Goal: Find specific fact: Find specific fact

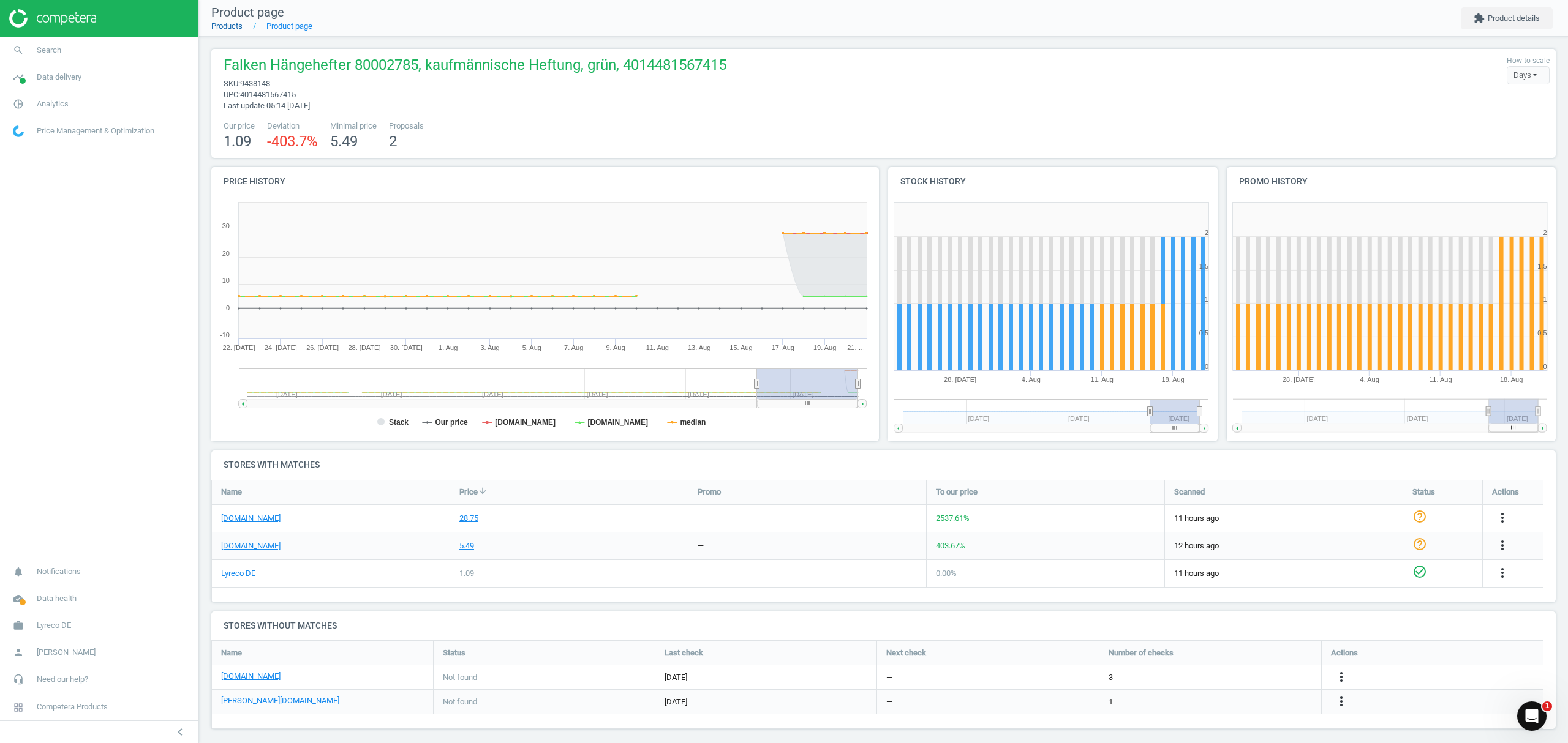
drag, startPoint x: 0, startPoint y: 0, endPoint x: 226, endPoint y: 25, distance: 227.4
click at [226, 25] on link "Products" at bounding box center [227, 26] width 31 height 9
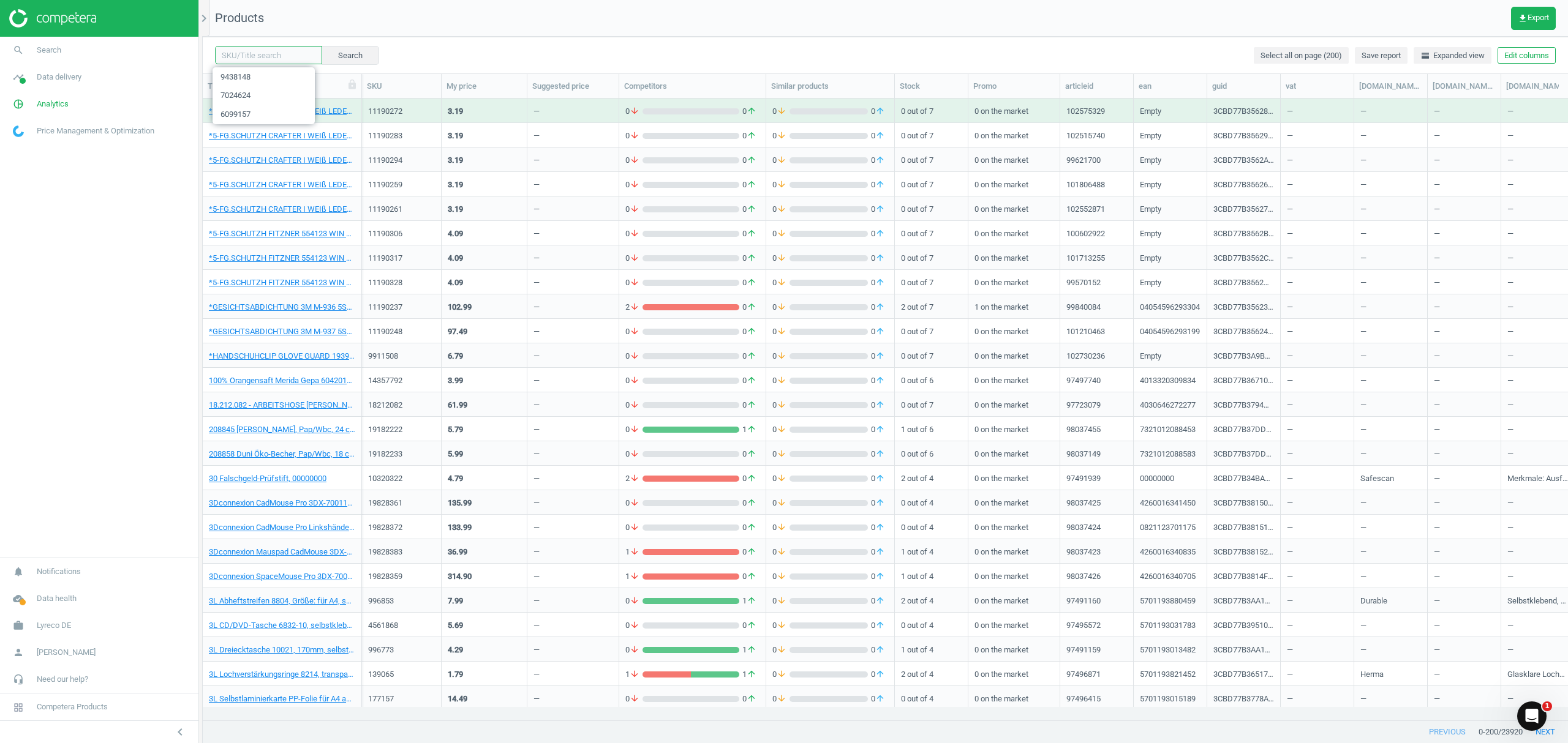
drag, startPoint x: 272, startPoint y: 52, endPoint x: 536, endPoint y: 50, distance: 264.0
click at [272, 52] on input "text" at bounding box center [269, 55] width 107 height 18
paste input "9438159"
type input "9438159"
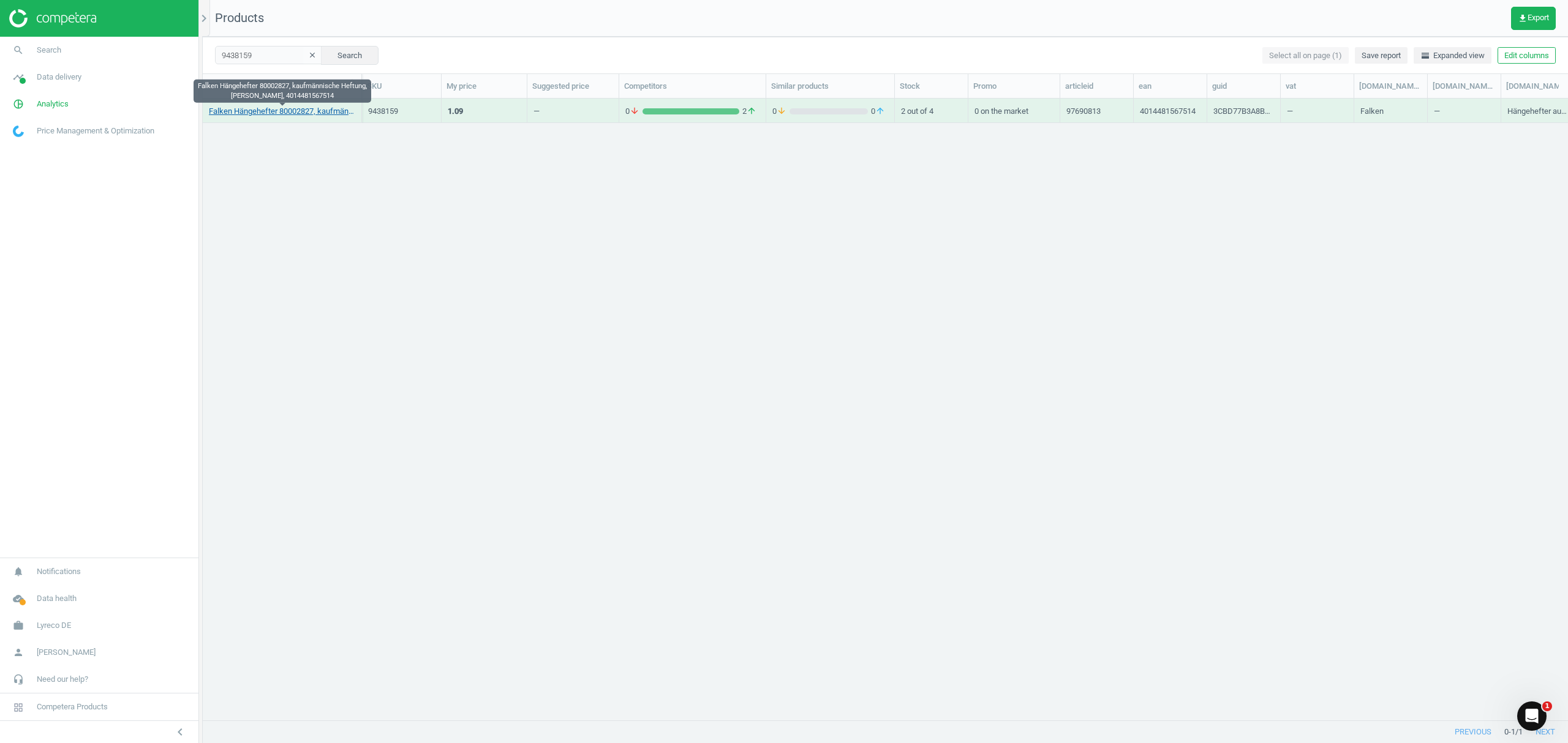
click at [288, 113] on link "Falken Hängehefter 80002827, kaufmännische Heftung, [PERSON_NAME], 4014481567514" at bounding box center [282, 111] width 146 height 11
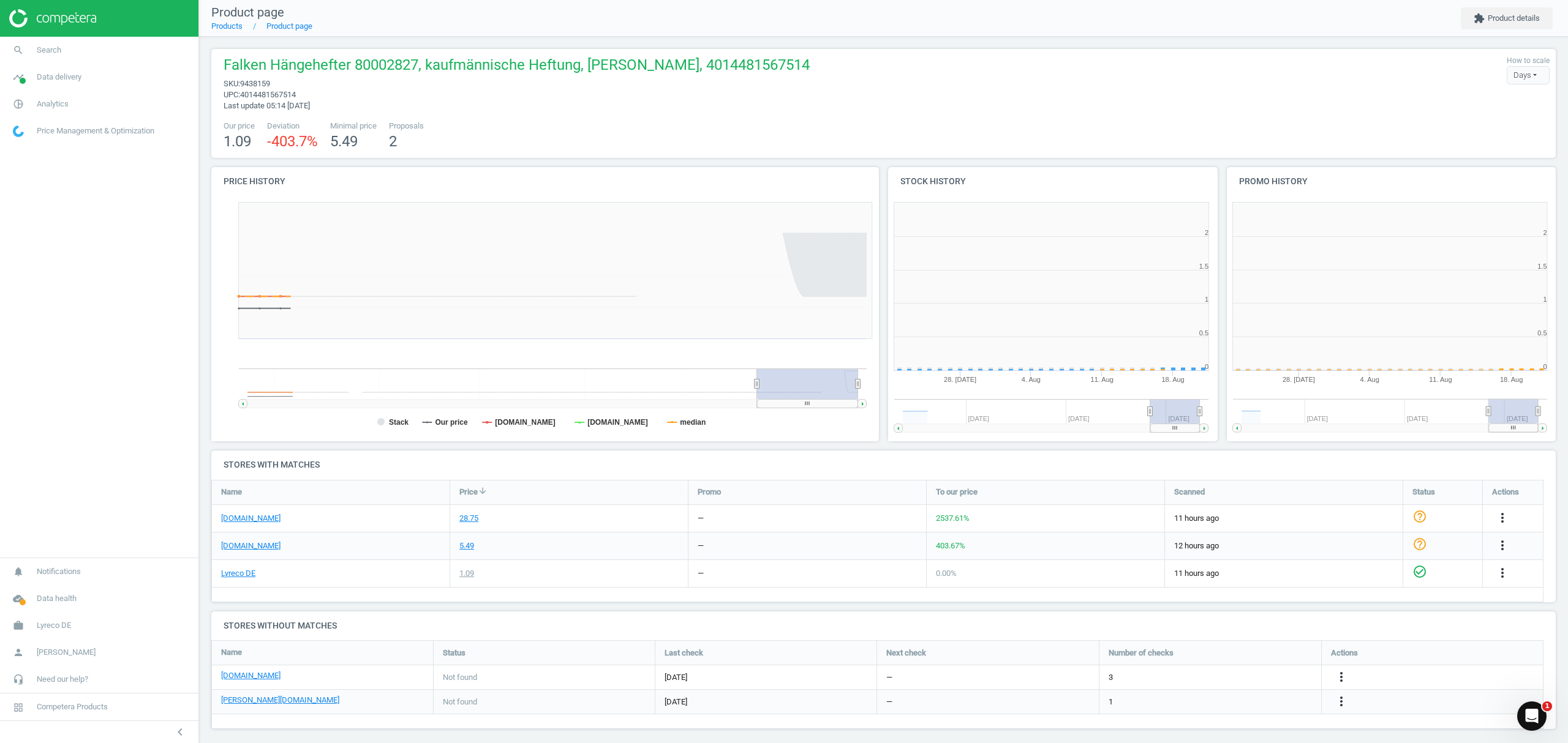
scroll to position [270, 351]
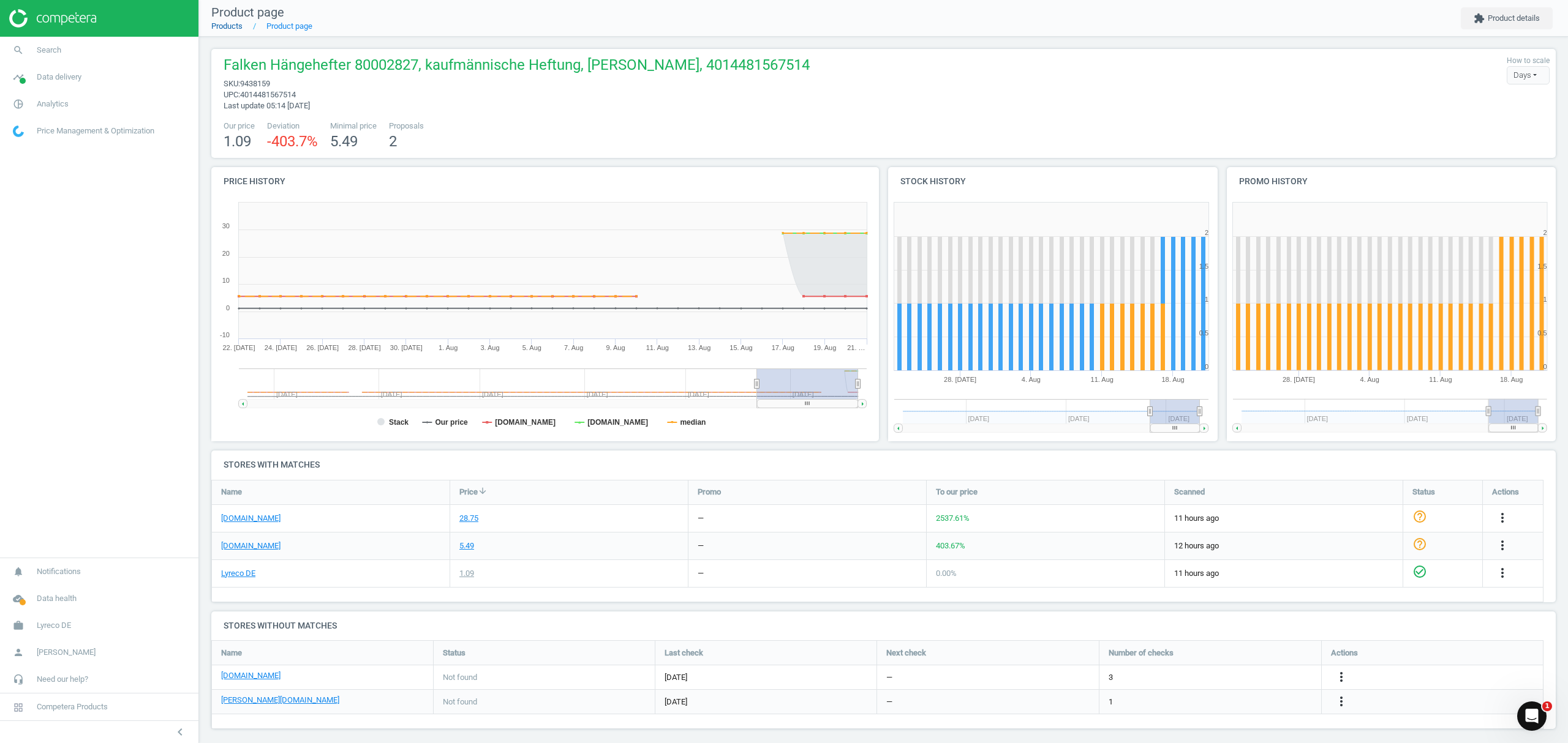
click at [226, 25] on link "Products" at bounding box center [227, 26] width 31 height 9
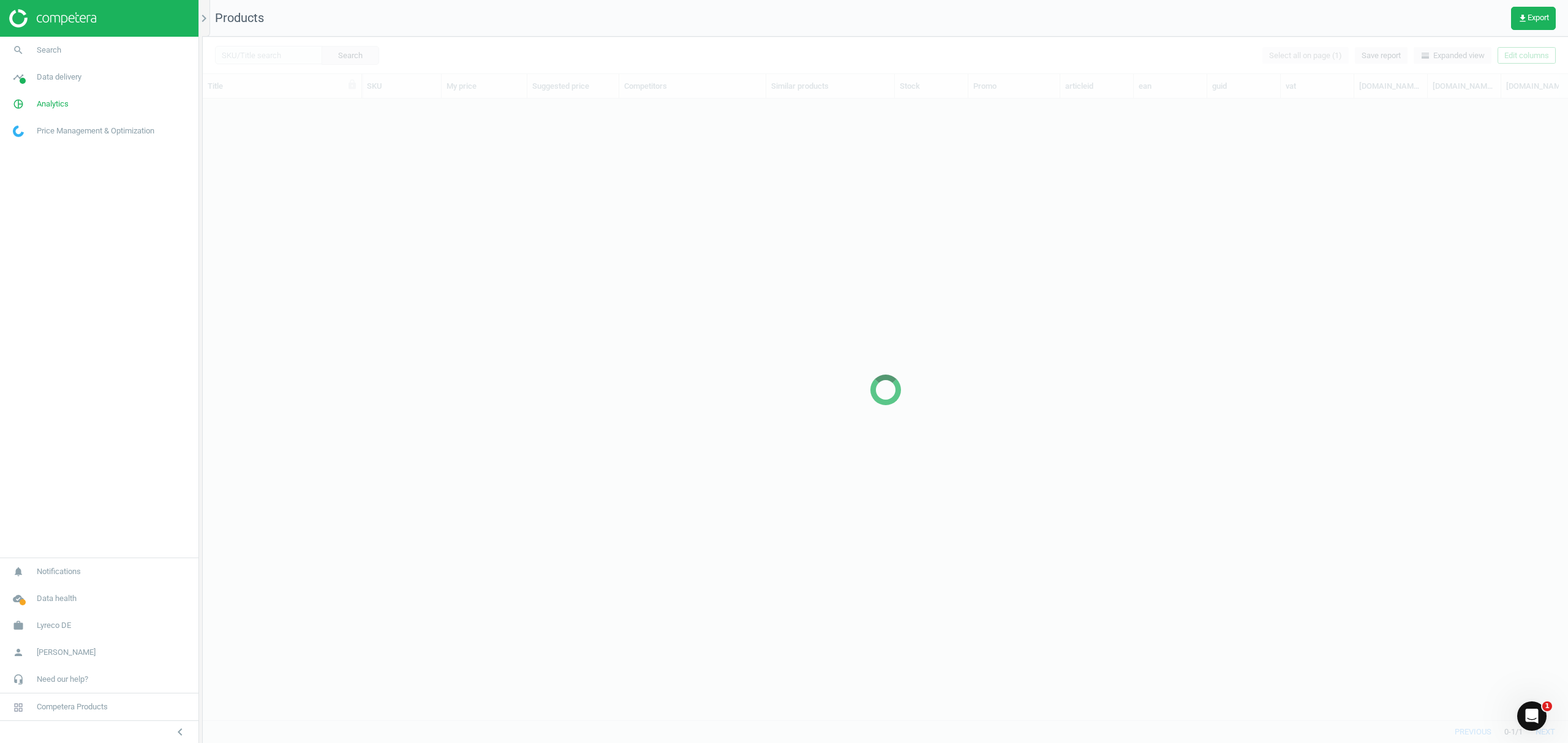
scroll to position [596, 1353]
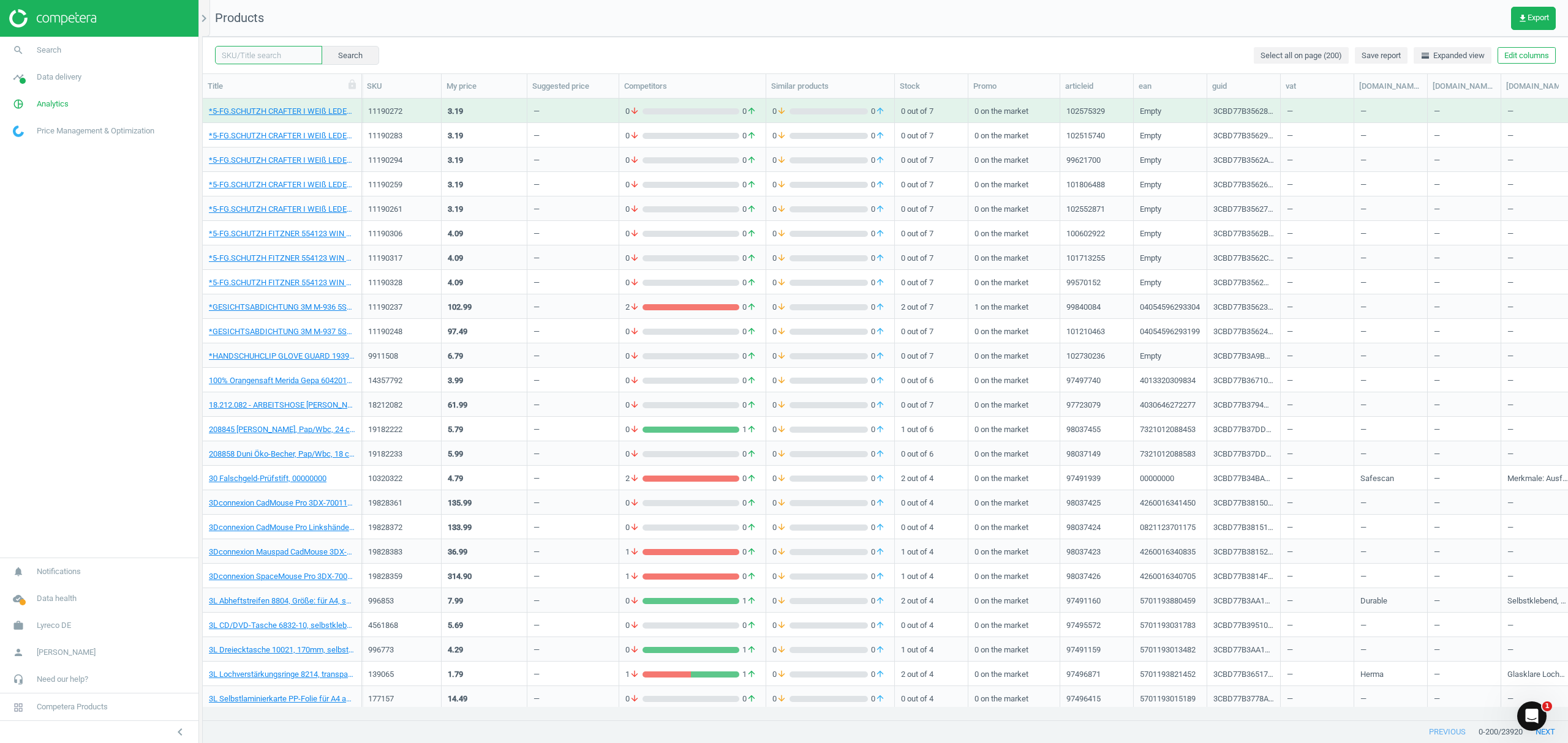
click at [263, 54] on input "text" at bounding box center [269, 55] width 107 height 18
paste input "9438148"
type input "9438148"
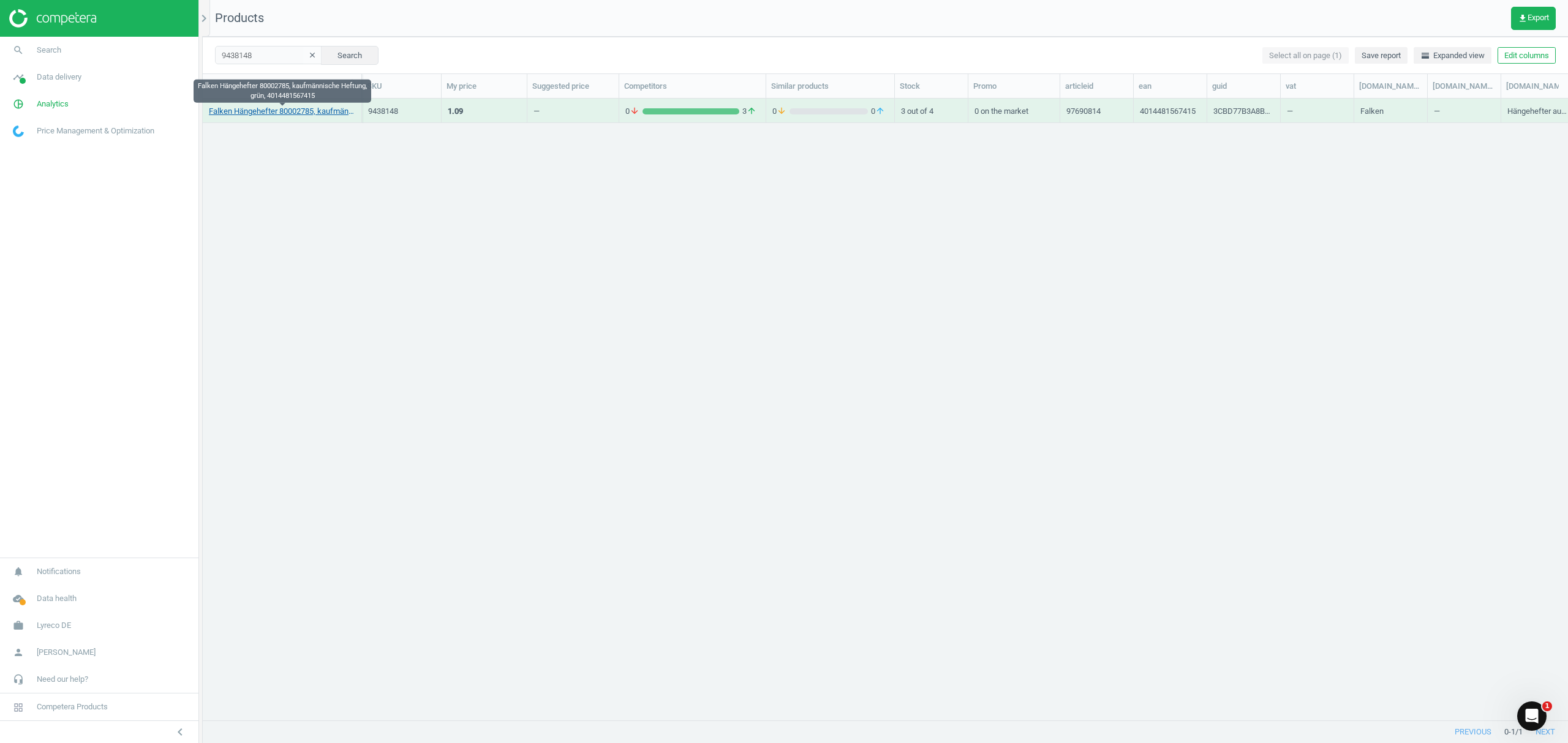
click at [262, 113] on link "Falken Hängehefter 80002785, kaufmännische Heftung, grün, 4014481567415" at bounding box center [282, 111] width 146 height 11
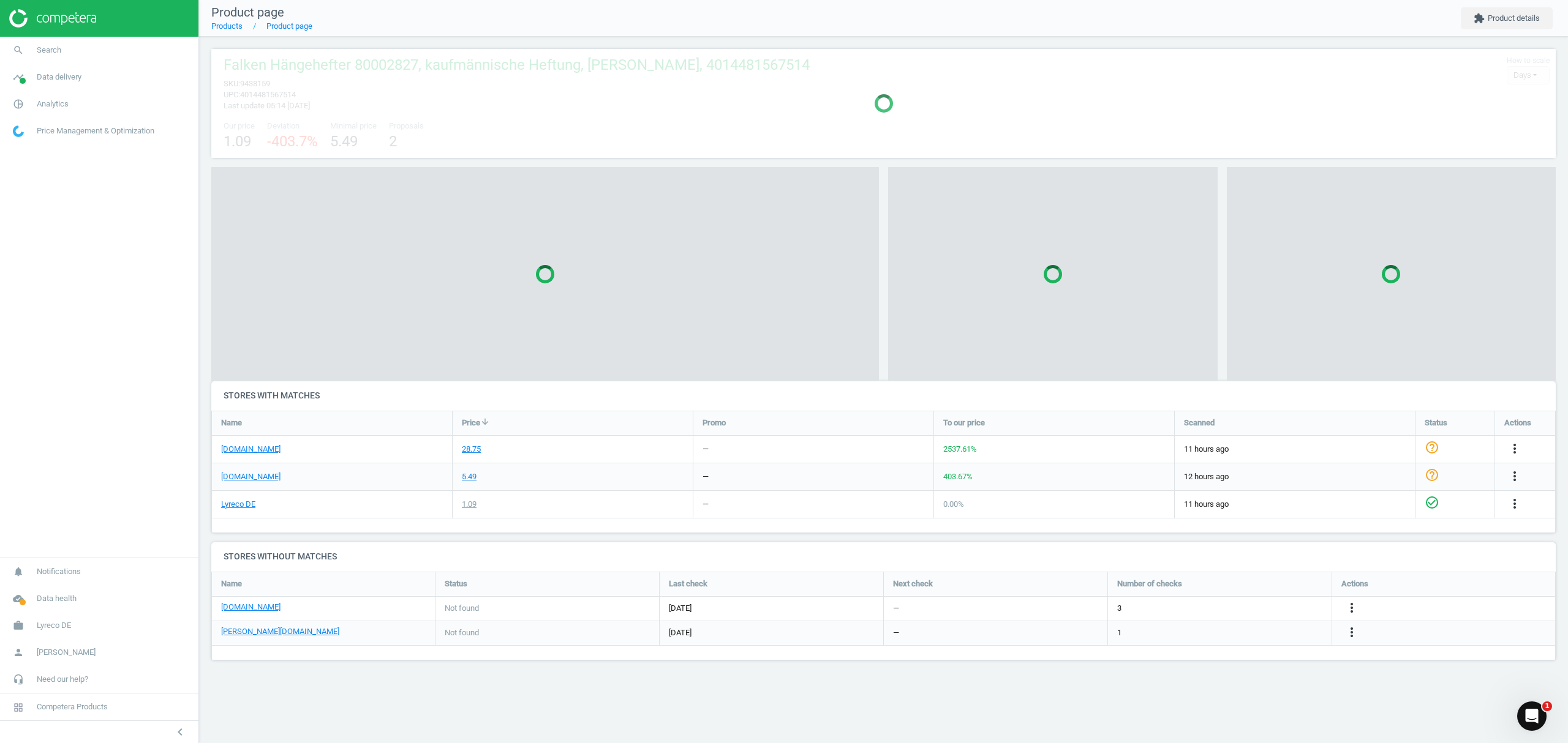
scroll to position [148, 1369]
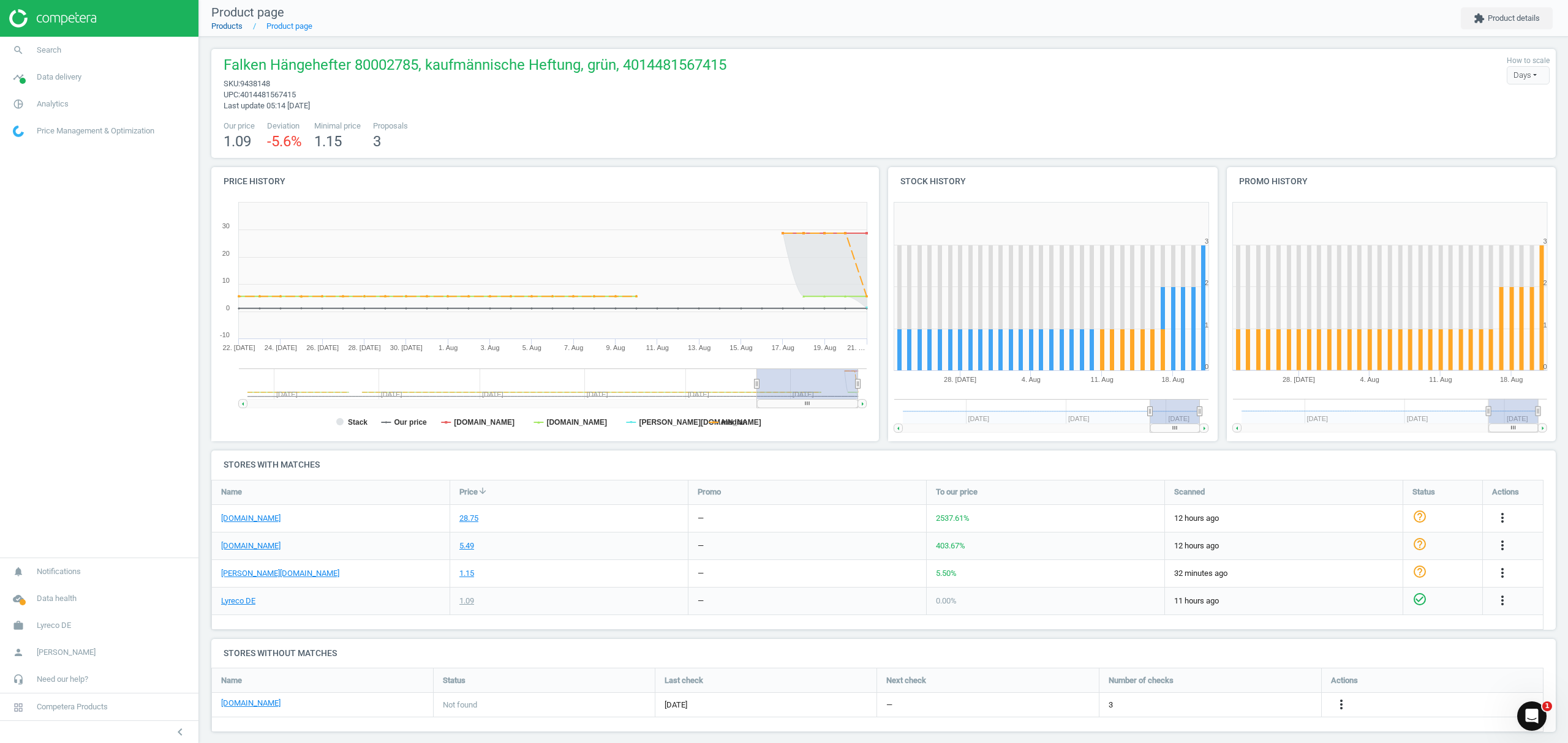
click at [227, 30] on link "Products" at bounding box center [227, 26] width 31 height 9
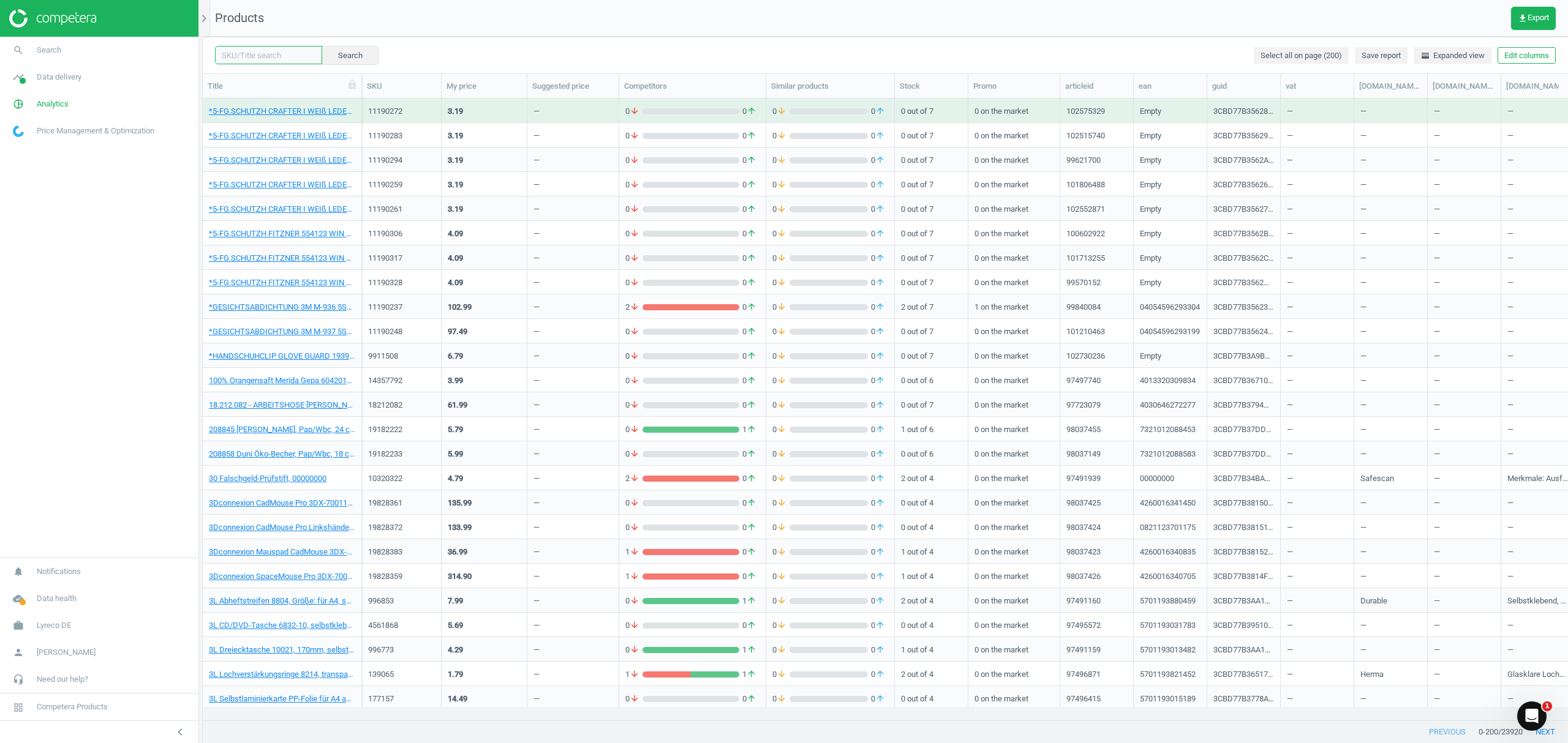
click at [290, 49] on input "text" at bounding box center [269, 55] width 107 height 18
paste input "9438159"
type input "9438159"
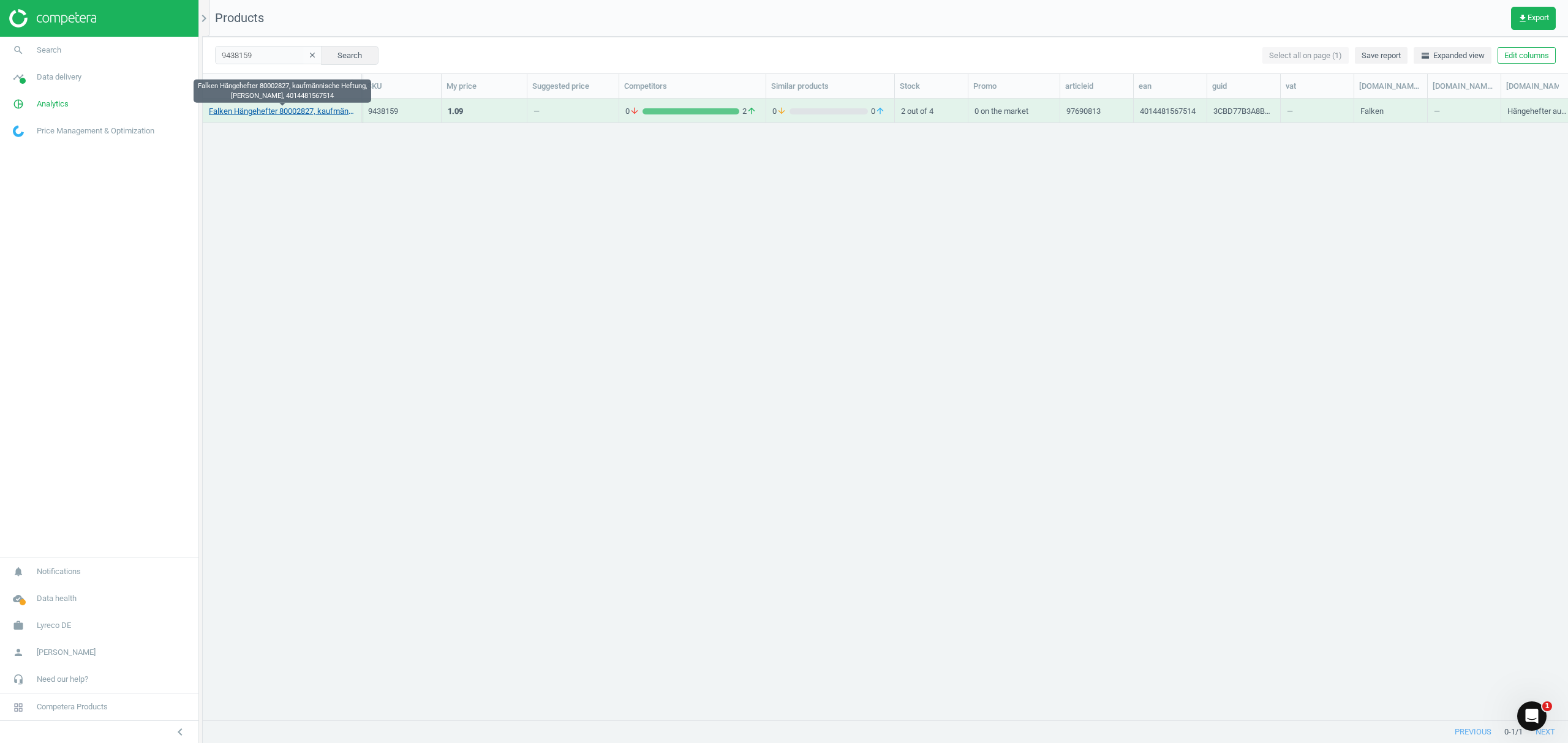
click at [275, 116] on link "Falken Hängehefter 80002827, kaufmännische Heftung, [PERSON_NAME], 4014481567514" at bounding box center [282, 111] width 146 height 11
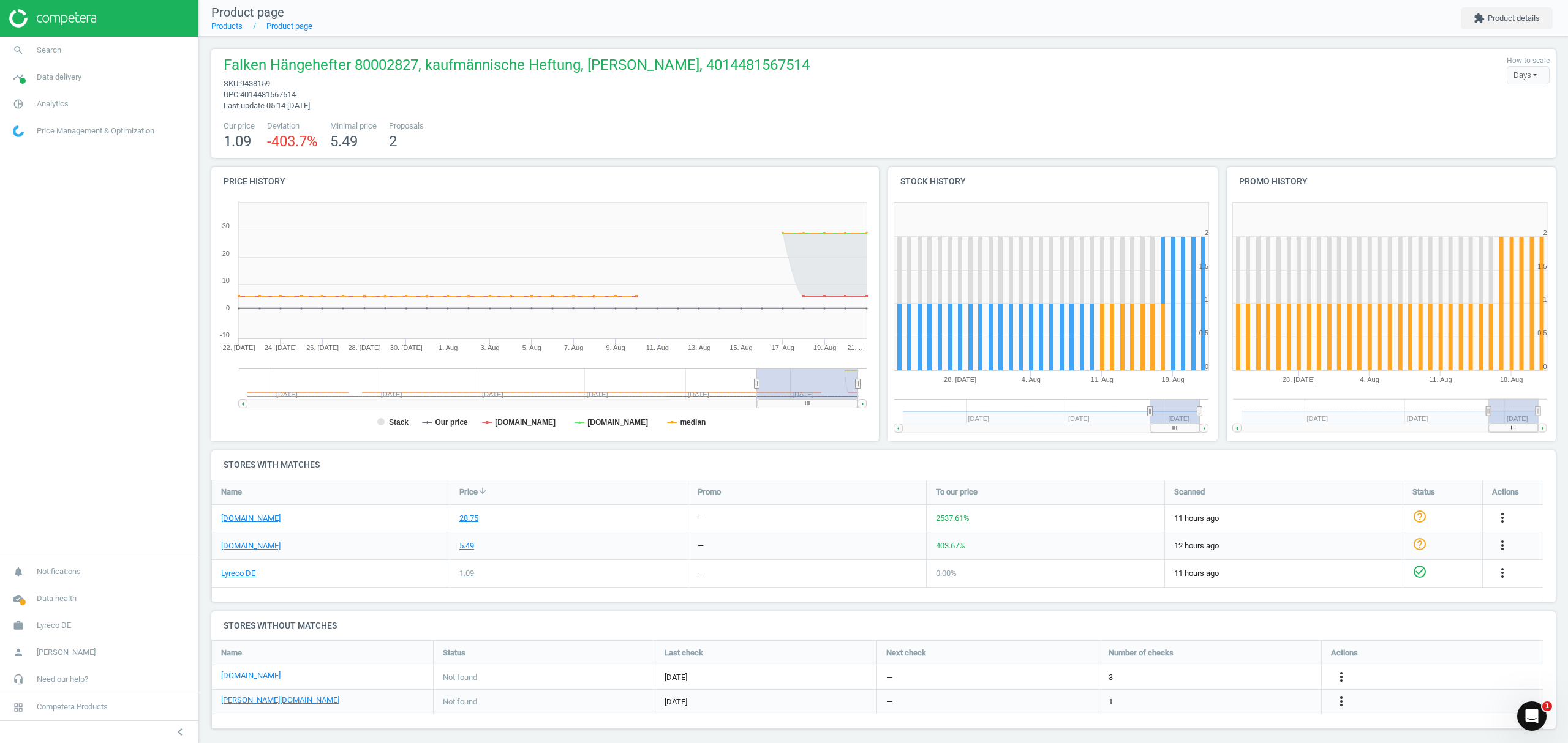
click at [683, 64] on span "Falken Hängehefter 80002827, kaufmännische Heftung, [PERSON_NAME], 4014481567514" at bounding box center [517, 66] width 586 height 24
copy span "4014481567514"
